Goal: Answer question/provide support

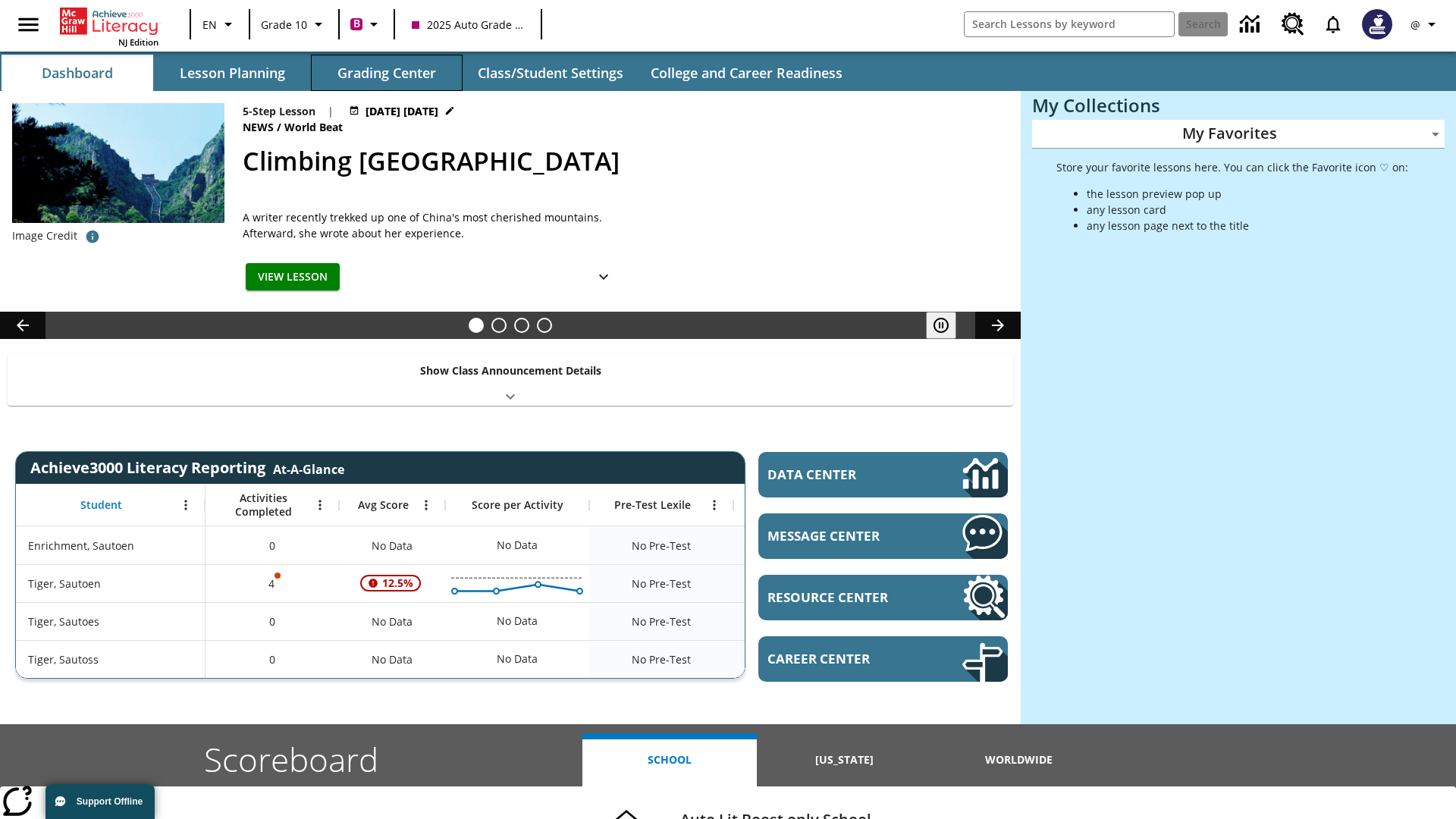
click at [387, 73] on button "Grading Center" at bounding box center [387, 73] width 152 height 36
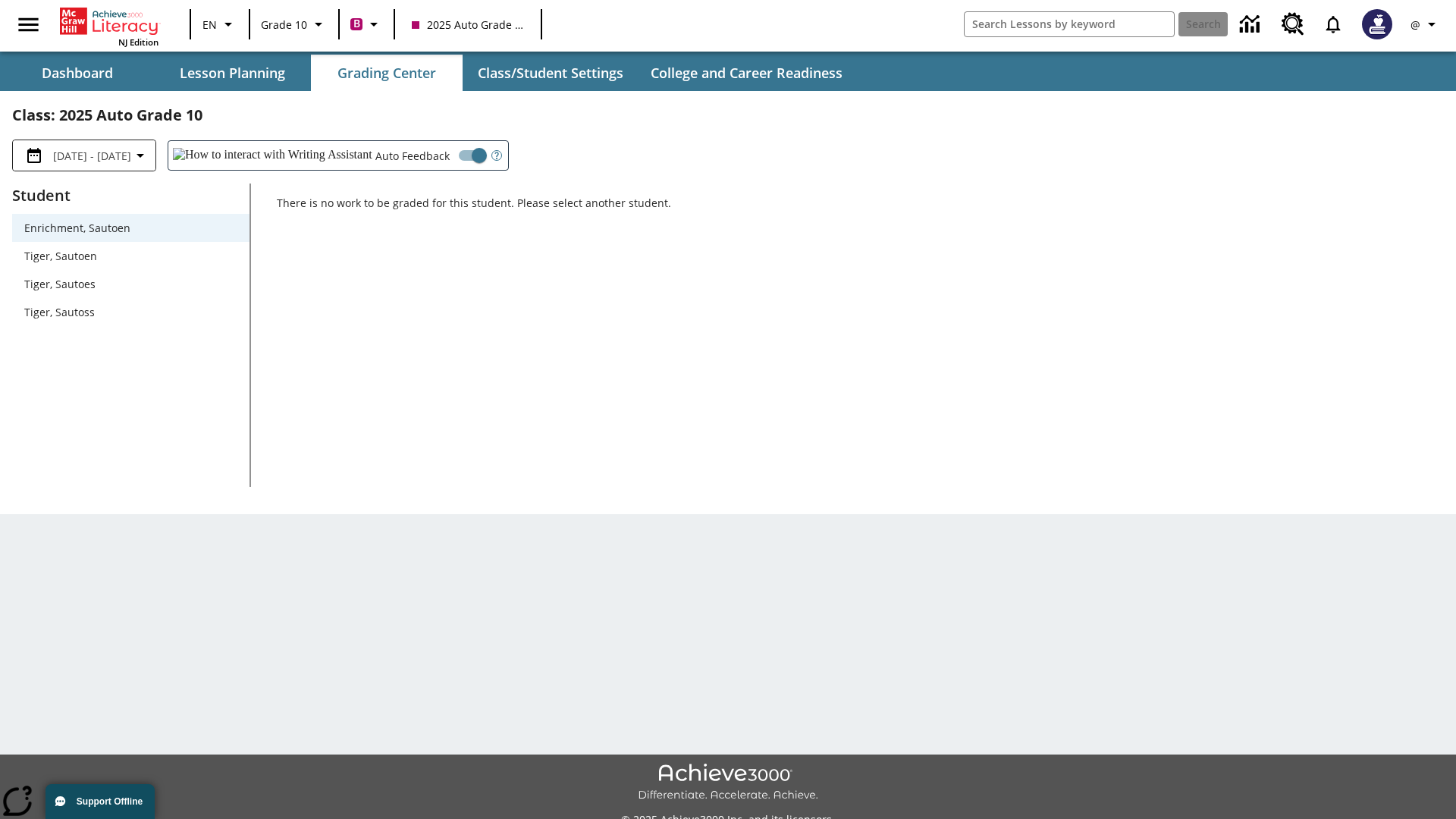
click at [131, 256] on span "Tiger, Sautoen" at bounding box center [131, 256] width 213 height 16
click at [494, 155] on icon "Open Help for Writing Assistant" at bounding box center [496, 156] width 3 height 8
